Goal: Task Accomplishment & Management: Use online tool/utility

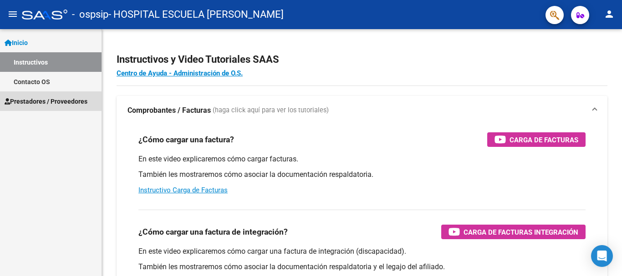
click at [70, 98] on span "Prestadores / Proveedores" at bounding box center [46, 102] width 83 height 10
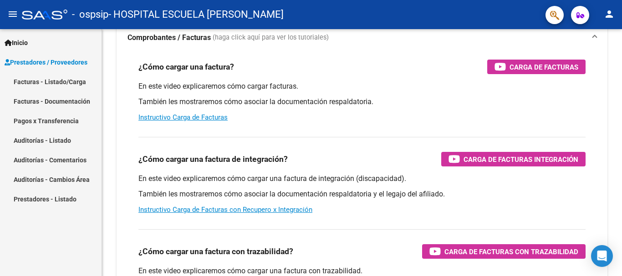
scroll to position [54, 0]
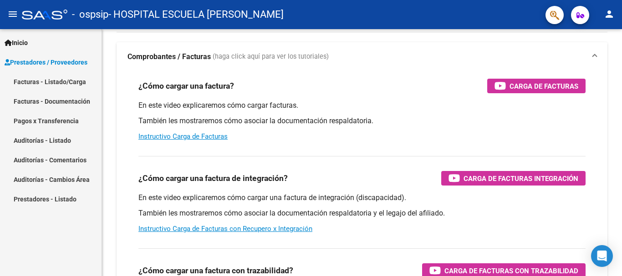
click at [37, 43] on link "Inicio" at bounding box center [51, 43] width 102 height 20
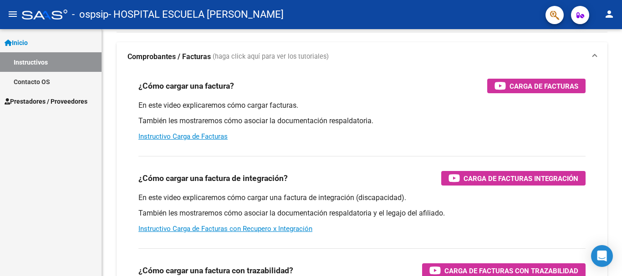
click at [14, 16] on mat-icon "menu" at bounding box center [12, 14] width 11 height 11
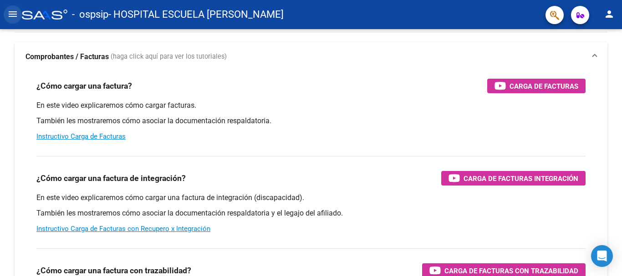
click at [14, 16] on mat-icon "menu" at bounding box center [12, 14] width 11 height 11
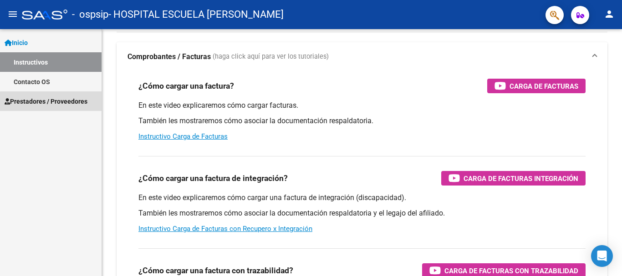
click at [66, 103] on span "Prestadores / Proveedores" at bounding box center [46, 102] width 83 height 10
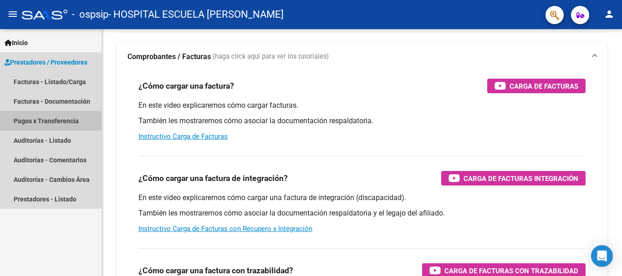
click at [56, 119] on link "Pagos x Transferencia" at bounding box center [51, 121] width 102 height 20
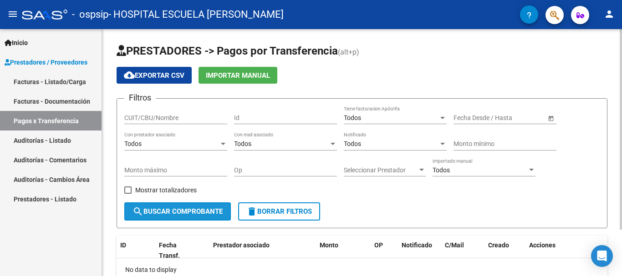
click at [219, 209] on span "search Buscar Comprobante" at bounding box center [178, 212] width 90 height 8
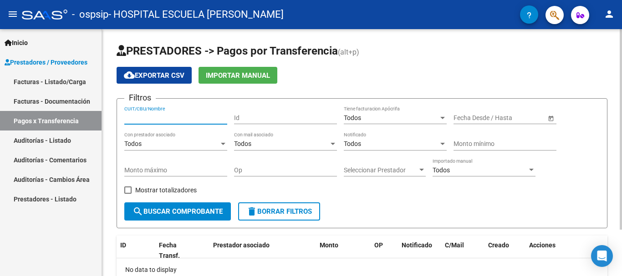
click at [196, 119] on input "CUIT/CBU/Nombre" at bounding box center [175, 118] width 103 height 8
type input "30676921695"
click at [308, 123] on div "Id" at bounding box center [285, 115] width 103 height 18
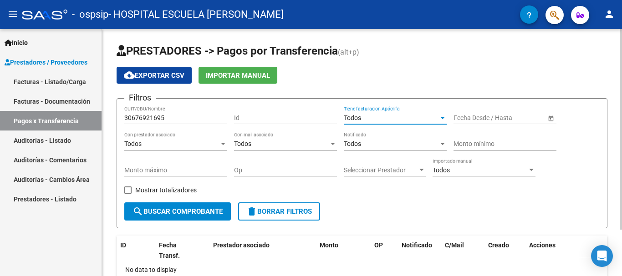
click at [429, 119] on div "Todos" at bounding box center [391, 118] width 95 height 8
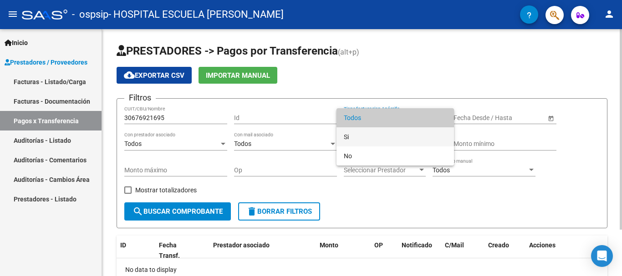
click at [404, 138] on span "Si" at bounding box center [395, 137] width 103 height 19
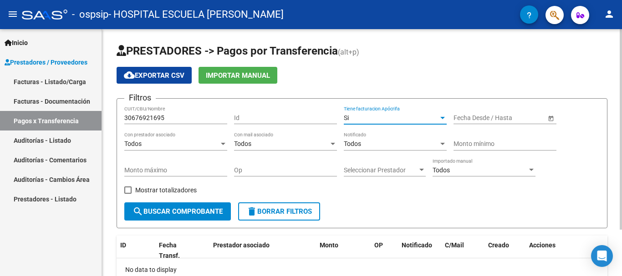
click at [456, 118] on input "text" at bounding box center [470, 118] width 33 height 8
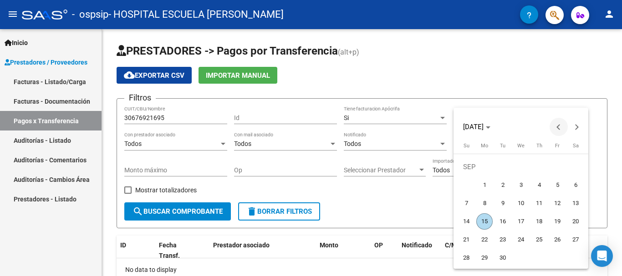
click at [555, 127] on span "Previous month" at bounding box center [559, 127] width 18 height 18
click at [537, 167] on span "1" at bounding box center [539, 167] width 16 height 16
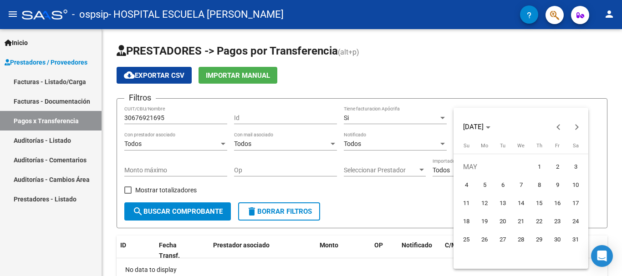
type input "[DATE]"
click at [537, 167] on span "1" at bounding box center [539, 167] width 16 height 16
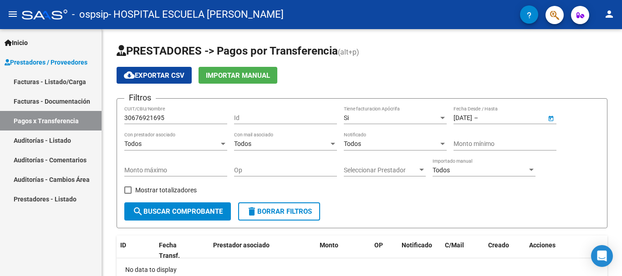
type input "[DATE]"
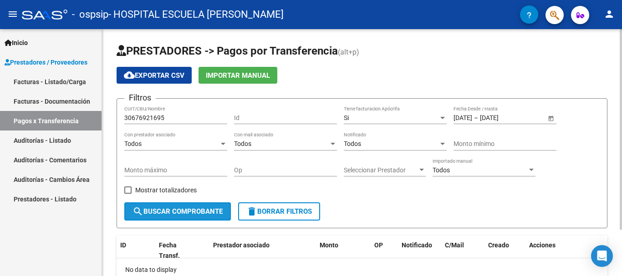
click at [186, 212] on span "search Buscar Comprobante" at bounding box center [178, 212] width 90 height 8
click at [293, 121] on input "Id" at bounding box center [285, 118] width 103 height 8
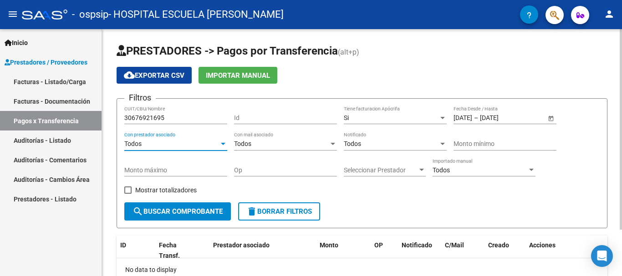
click at [225, 144] on div at bounding box center [223, 144] width 8 height 7
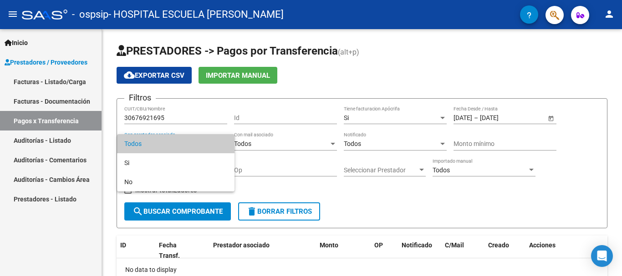
click at [305, 167] on div at bounding box center [311, 138] width 622 height 276
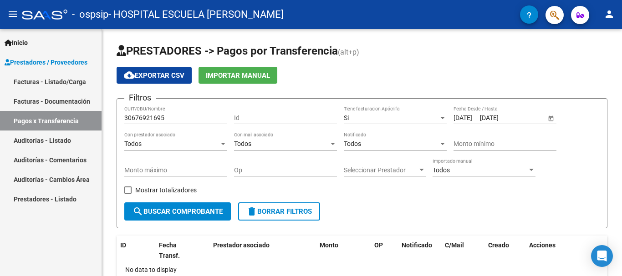
click at [73, 119] on link "Pagos x Transferencia" at bounding box center [51, 121] width 102 height 20
click at [25, 44] on span "Inicio" at bounding box center [16, 43] width 23 height 10
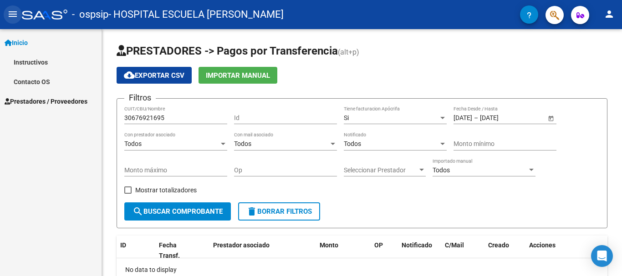
click at [10, 15] on mat-icon "menu" at bounding box center [12, 14] width 11 height 11
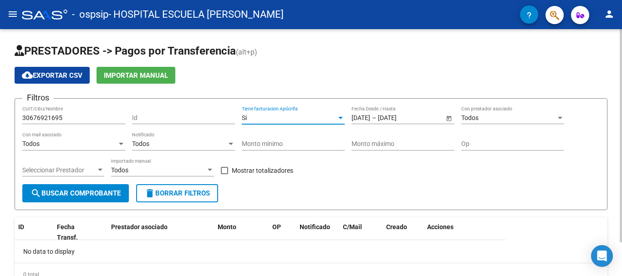
click at [343, 117] on div at bounding box center [340, 118] width 5 height 2
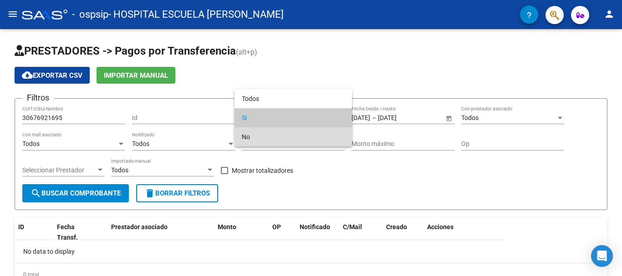
click at [311, 136] on span "No" at bounding box center [293, 137] width 103 height 19
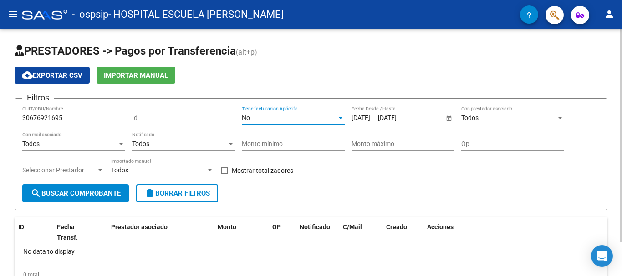
click at [97, 195] on span "search Buscar Comprobante" at bounding box center [76, 193] width 90 height 8
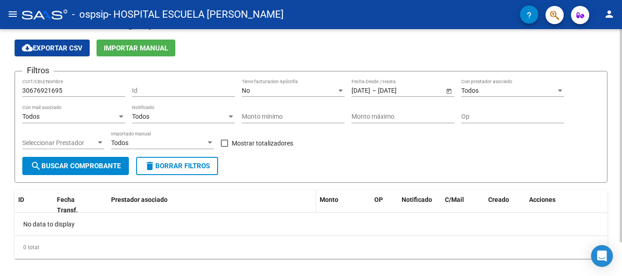
scroll to position [39, 0]
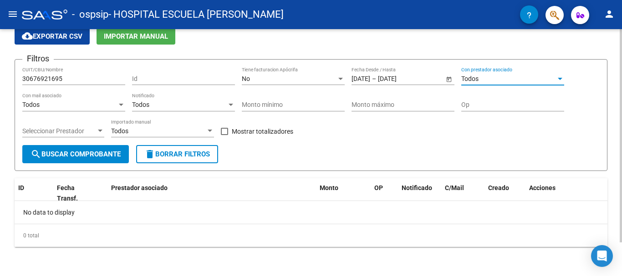
click at [501, 78] on div "Todos" at bounding box center [508, 79] width 95 height 8
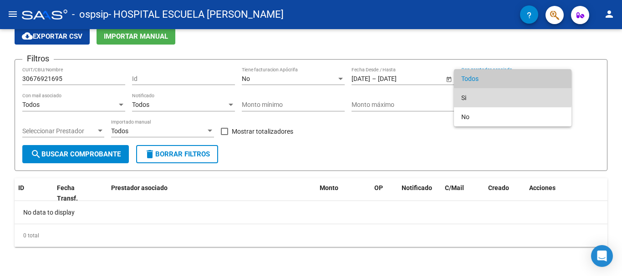
click at [490, 94] on span "Si" at bounding box center [512, 97] width 103 height 19
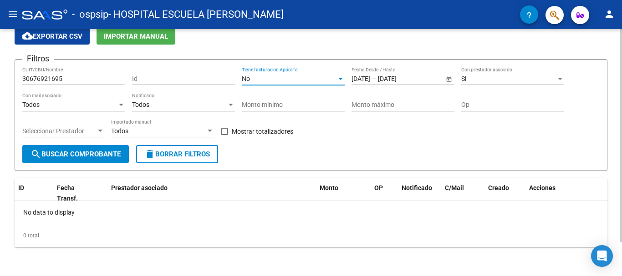
click at [304, 78] on div "No" at bounding box center [289, 79] width 95 height 8
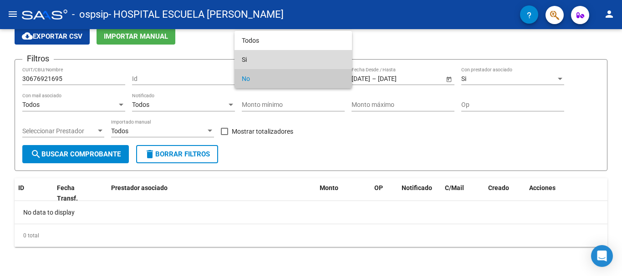
drag, startPoint x: 265, startPoint y: 58, endPoint x: 247, endPoint y: 86, distance: 32.6
click at [264, 60] on span "Si" at bounding box center [293, 59] width 103 height 19
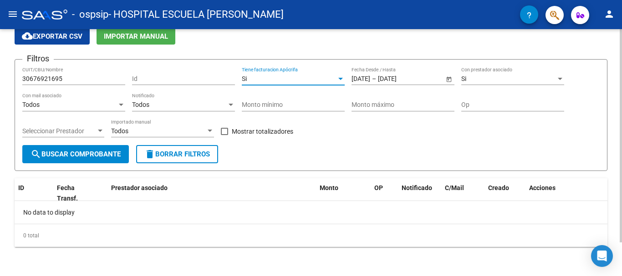
click at [125, 154] on button "search Buscar Comprobante" at bounding box center [75, 154] width 107 height 18
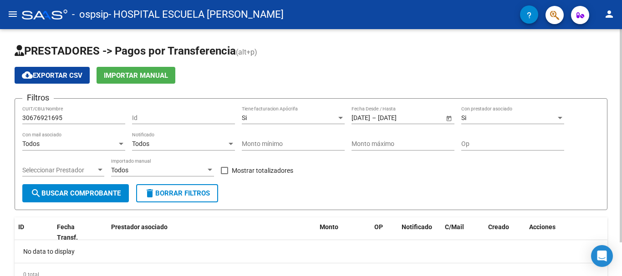
click at [123, 73] on span "Importar Manual" at bounding box center [136, 76] width 64 height 8
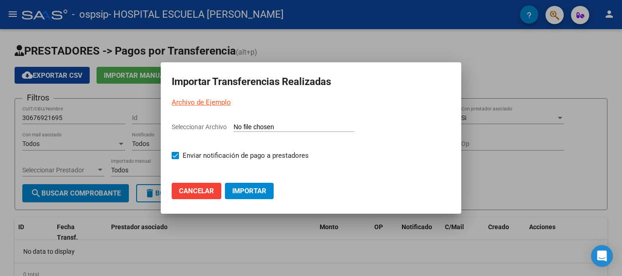
click at [248, 123] on app-file-uploader "Seleccionar Archivo" at bounding box center [311, 130] width 279 height 17
click at [248, 126] on input "Seleccionar Archivo" at bounding box center [294, 127] width 121 height 9
